Goal: Information Seeking & Learning: Find contact information

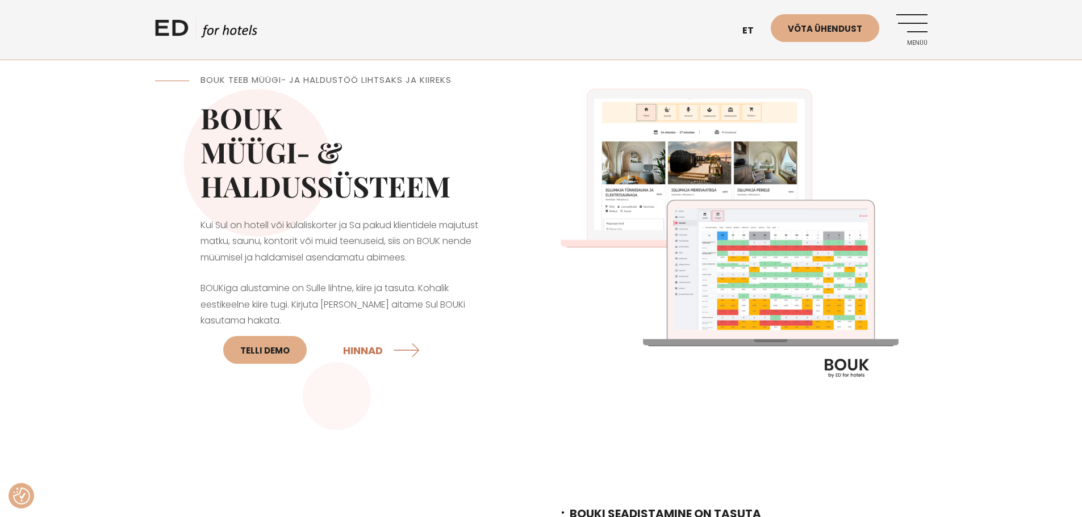
click at [918, 21] on link "Menüü" at bounding box center [911, 29] width 31 height 31
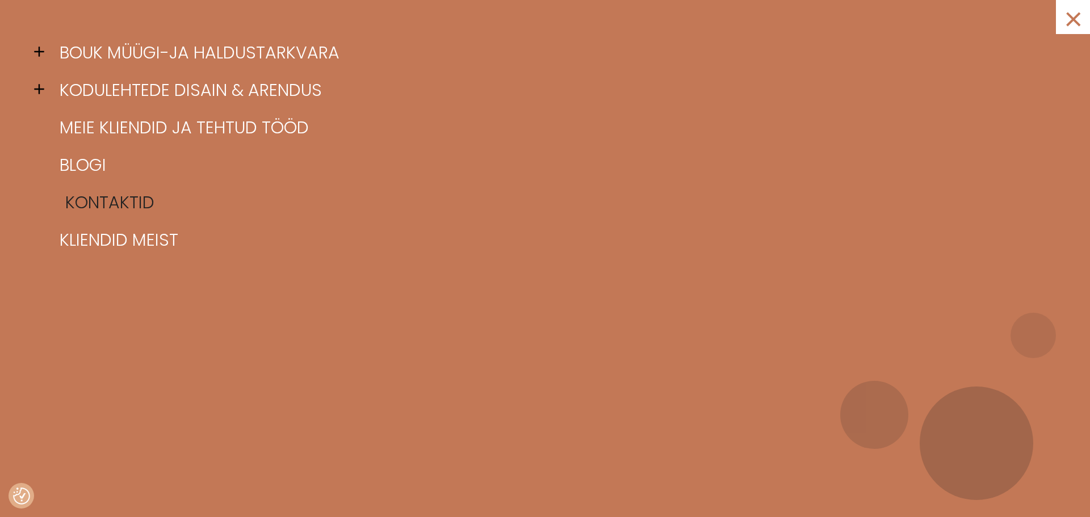
click at [120, 203] on link "Kontaktid" at bounding box center [559, 202] width 1005 height 37
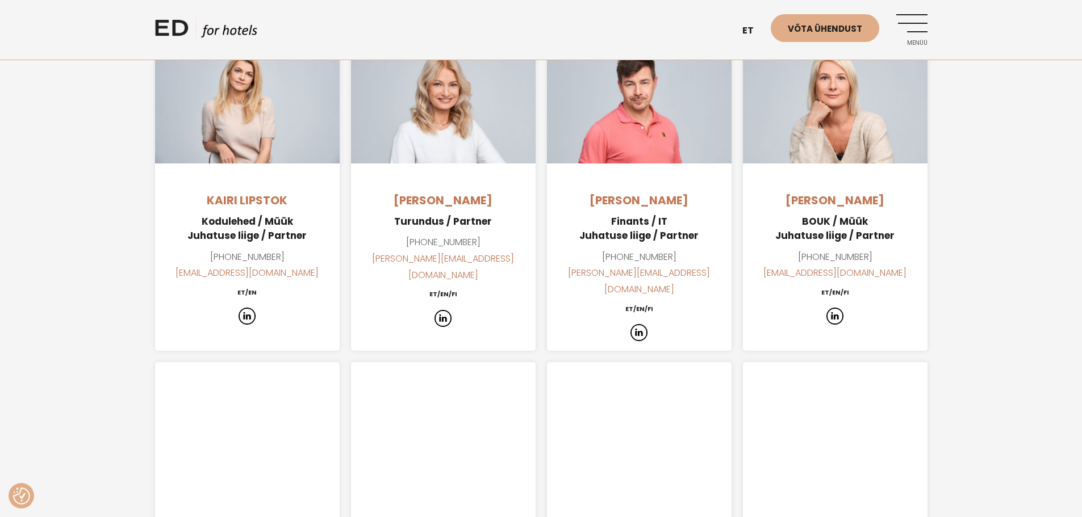
scroll to position [852, 0]
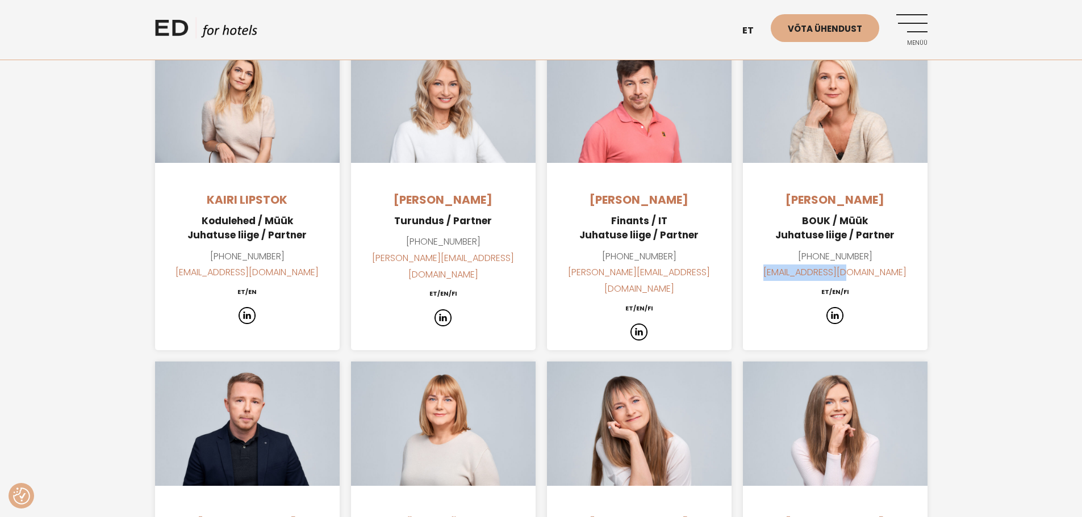
drag, startPoint x: 882, startPoint y: 255, endPoint x: 780, endPoint y: 260, distance: 102.3
click at [780, 260] on p "+372 5344 2554 inga@edhotels.com" at bounding box center [835, 265] width 185 height 33
copy link "inga@edhotels.com"
drag, startPoint x: 294, startPoint y: 258, endPoint x: 199, endPoint y: 257, distance: 94.3
click at [199, 257] on p "+372 503 8099 kairi@edhotels.com" at bounding box center [247, 265] width 185 height 33
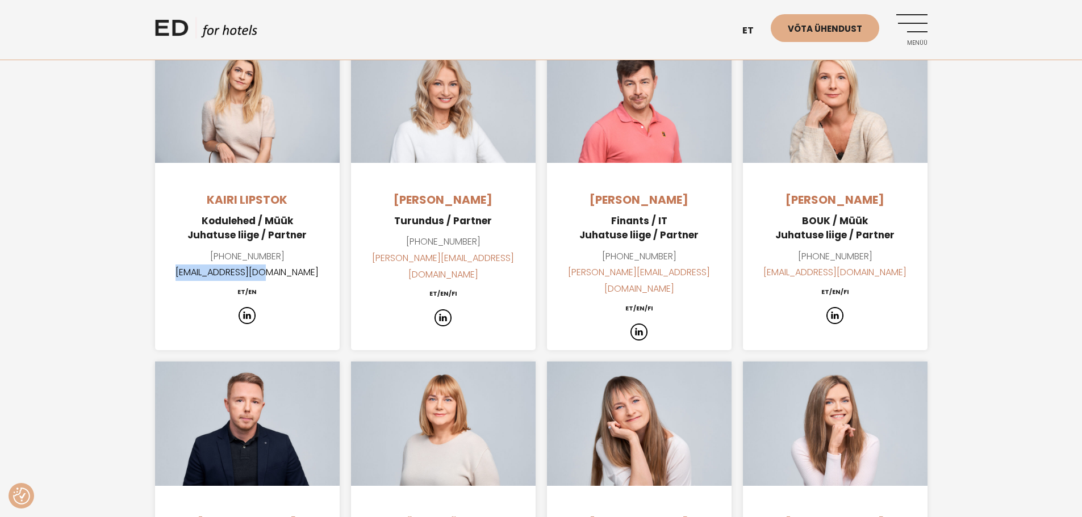
copy link "kairi@edhotels.com"
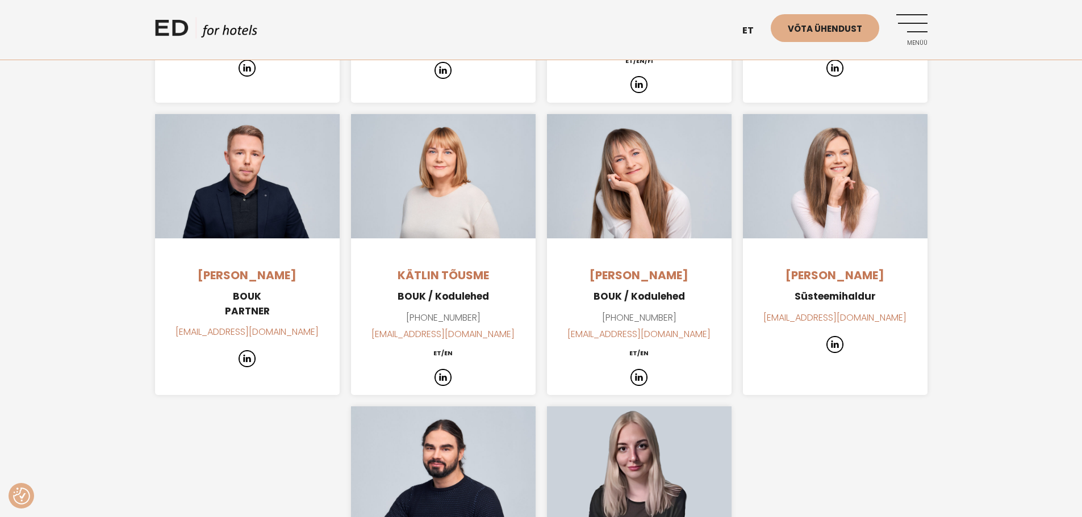
scroll to position [965, 0]
